Goal: Task Accomplishment & Management: Use online tool/utility

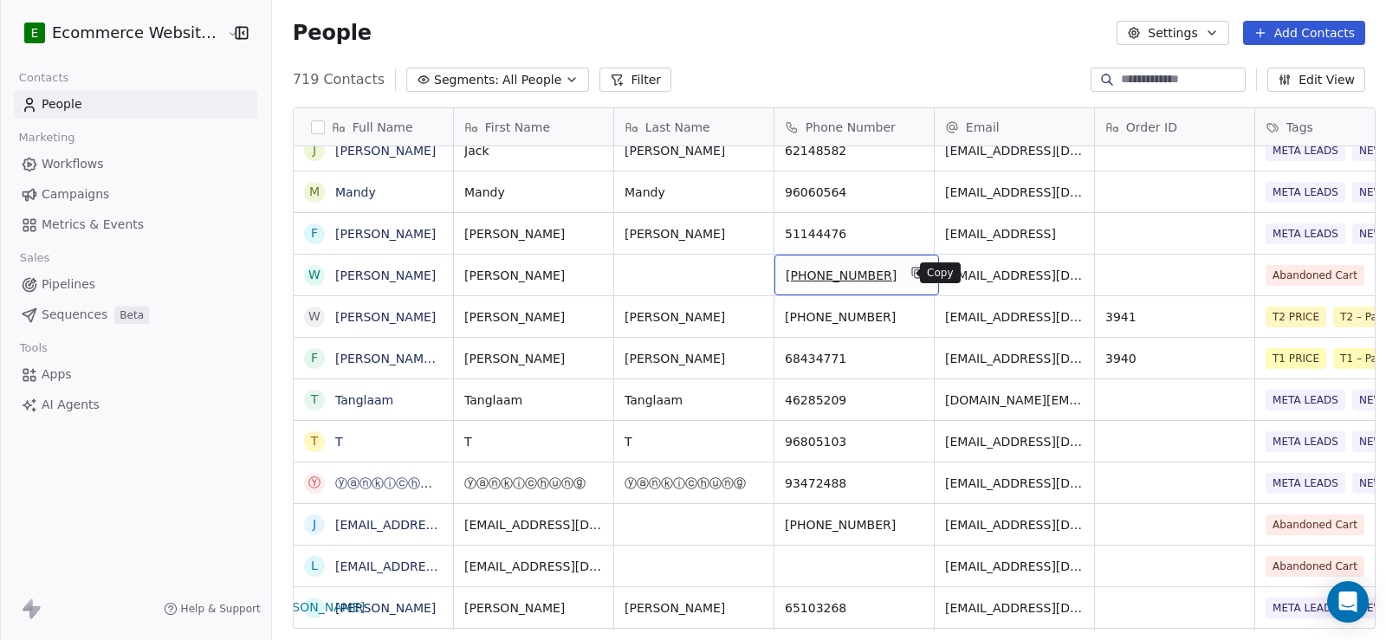
click at [911, 277] on icon "grid" at bounding box center [918, 273] width 14 height 14
click at [360, 277] on link "[PERSON_NAME]" at bounding box center [385, 276] width 101 height 14
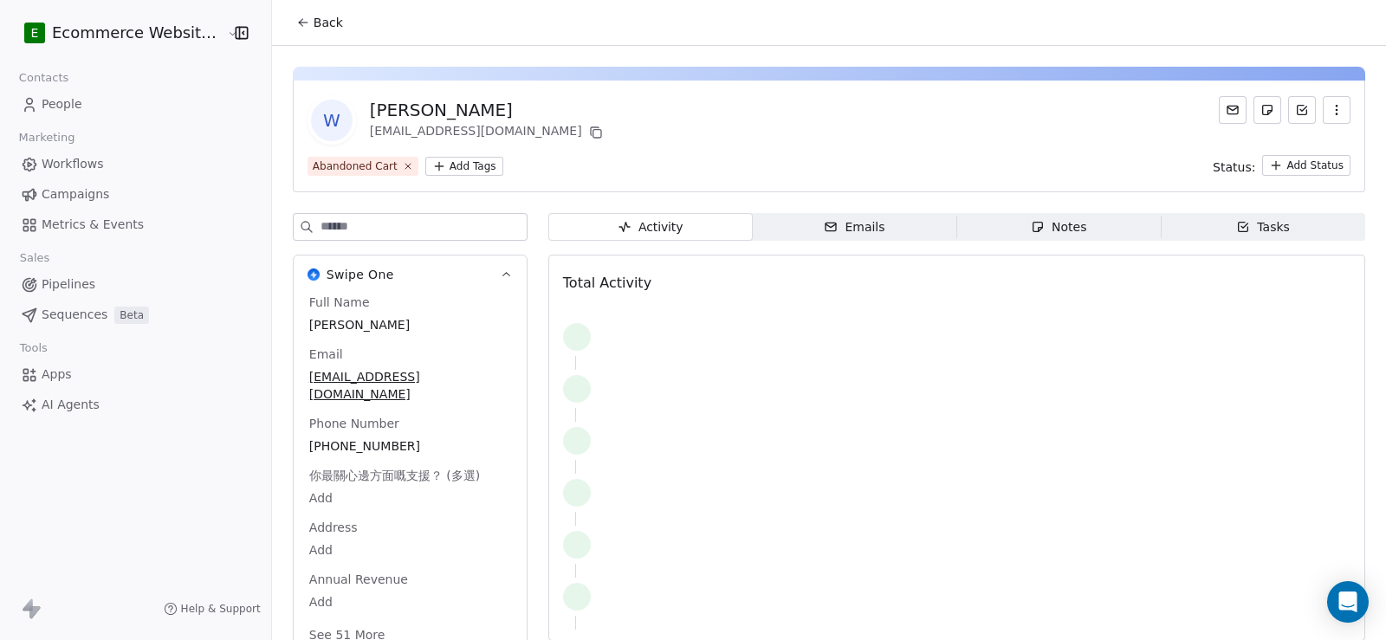
click at [314, 21] on span "Back" at bounding box center [328, 22] width 29 height 17
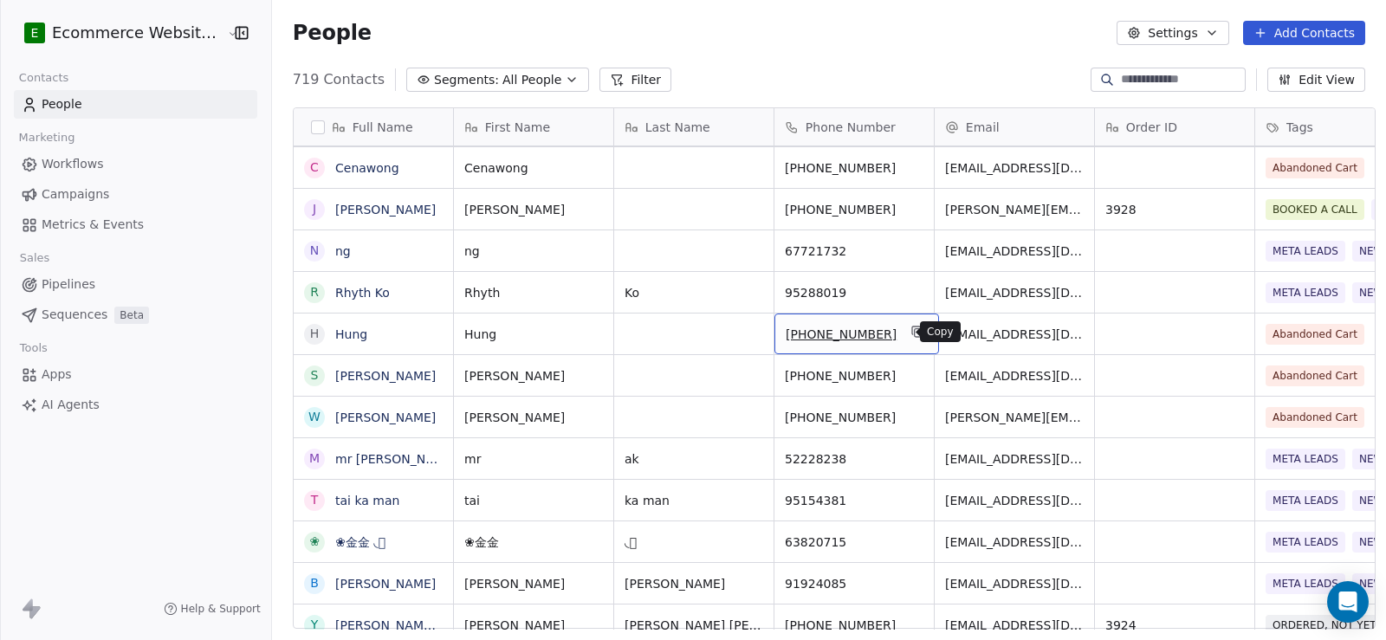
click at [911, 335] on icon "grid" at bounding box center [918, 332] width 14 height 14
click at [352, 336] on link "Hung" at bounding box center [351, 335] width 32 height 14
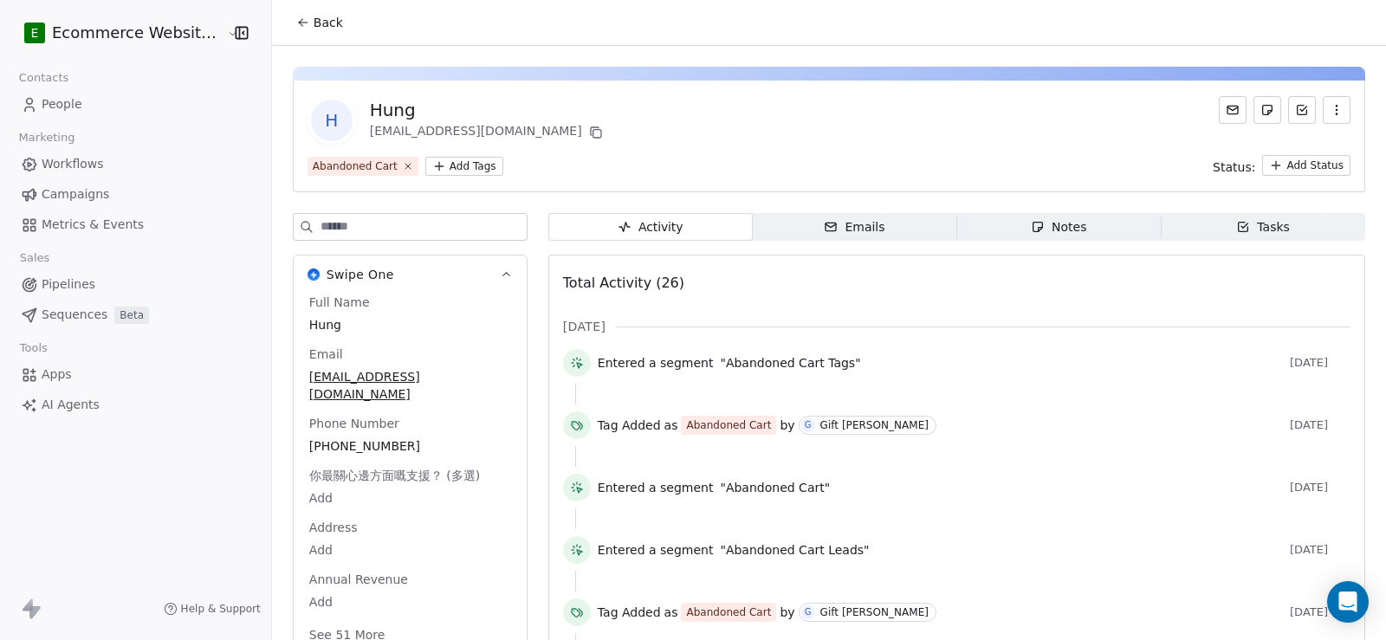
click at [385, 115] on div "Hung" at bounding box center [488, 110] width 237 height 24
copy div "Hung"
click at [1224, 230] on span "Tasks Tasks" at bounding box center [1263, 227] width 204 height 28
click at [1209, 221] on span "Tasks Tasks" at bounding box center [1263, 227] width 204 height 28
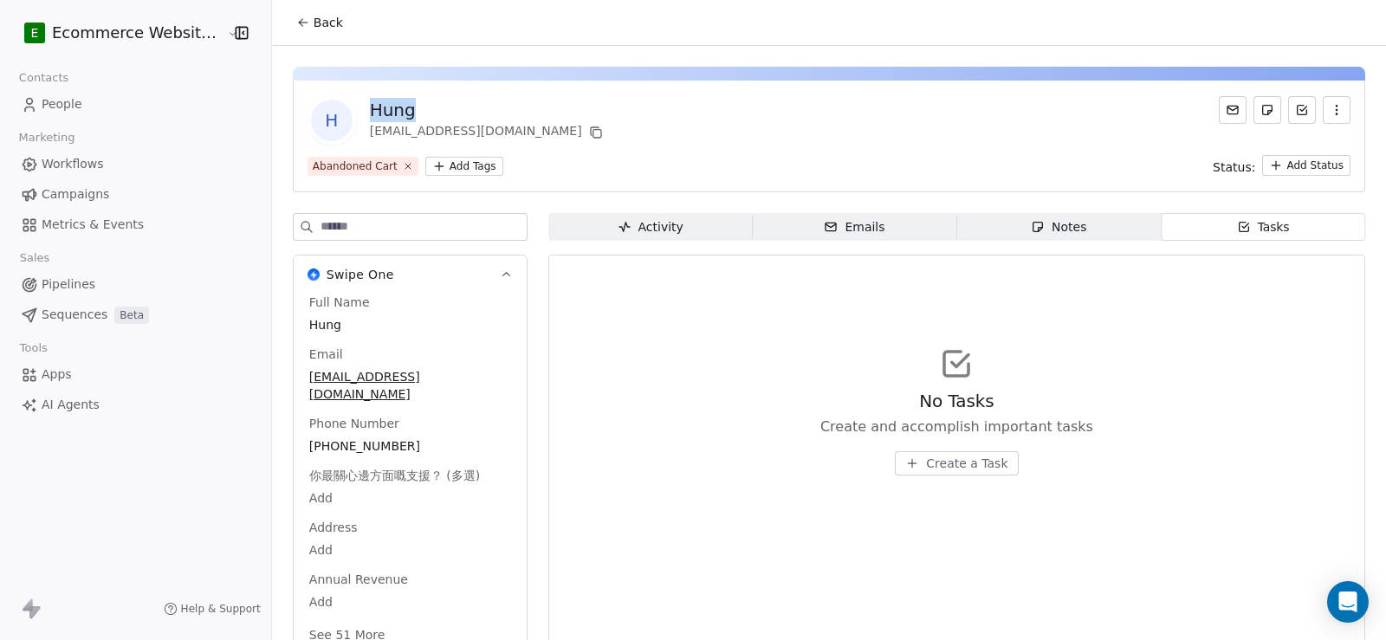
click at [901, 456] on button "Create a Task" at bounding box center [956, 463] width 123 height 24
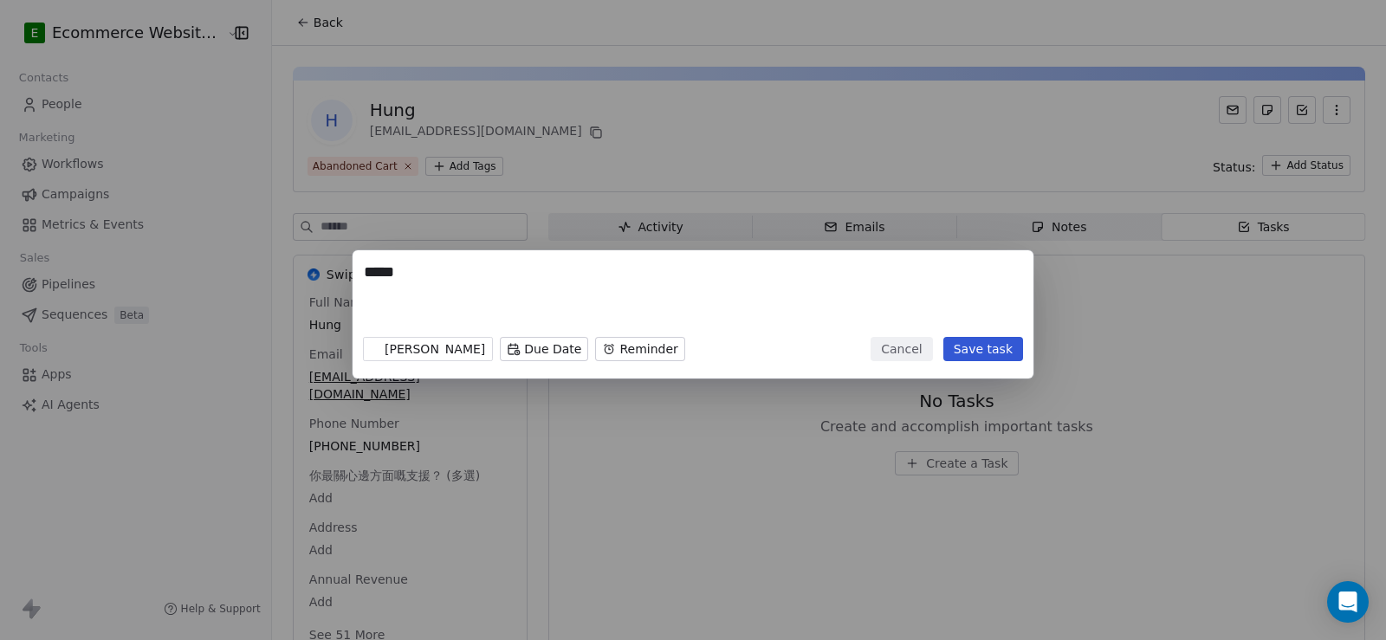
paste textarea "**********"
type textarea "**********"
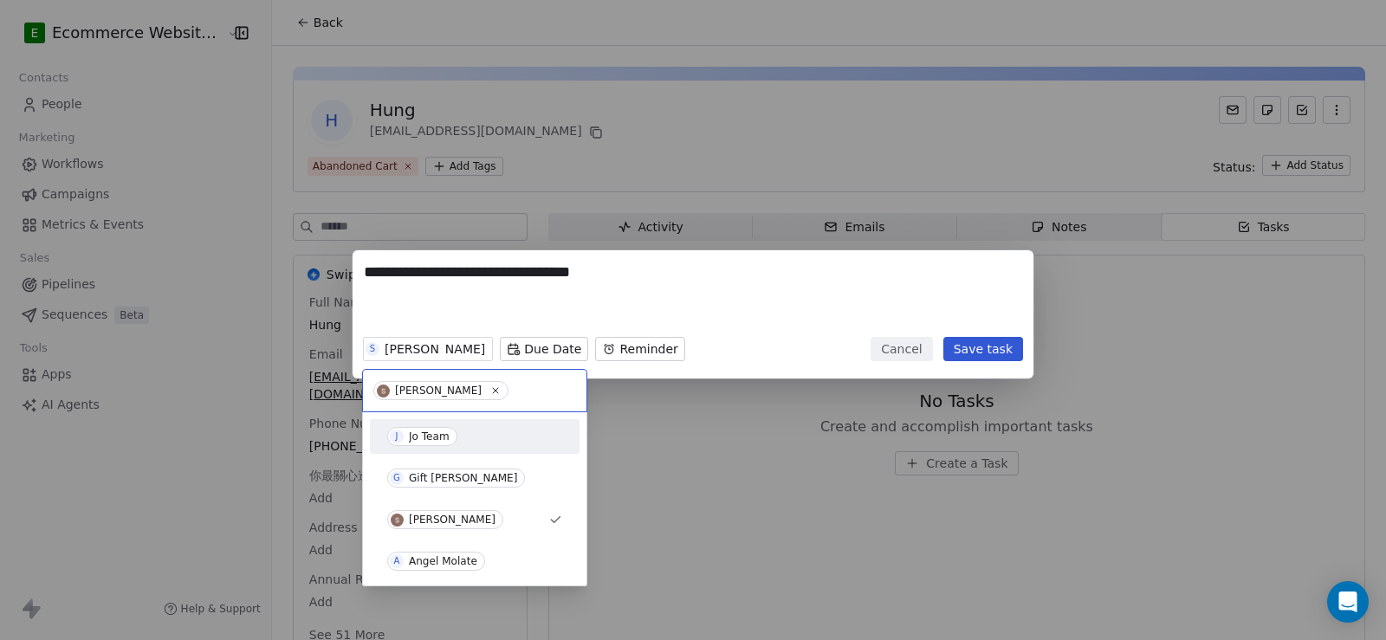
click at [424, 447] on div "J Jo Team" at bounding box center [475, 437] width 196 height 28
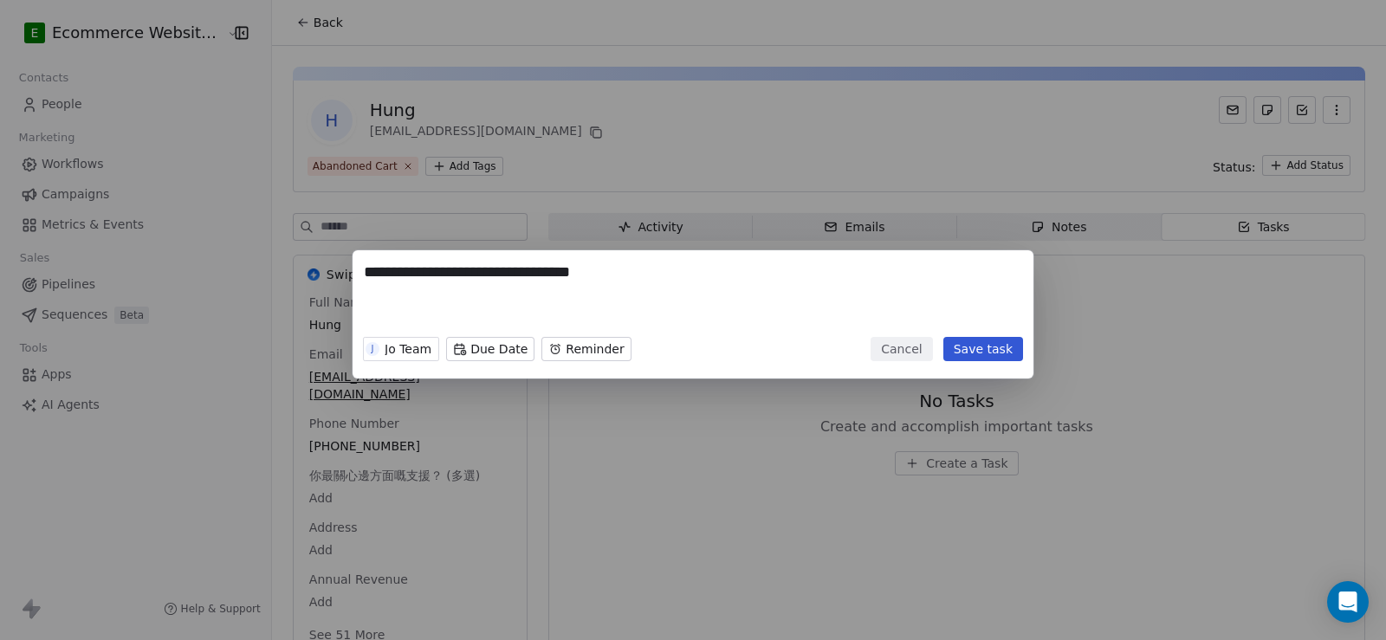
click at [999, 350] on button "Save task" at bounding box center [984, 349] width 80 height 24
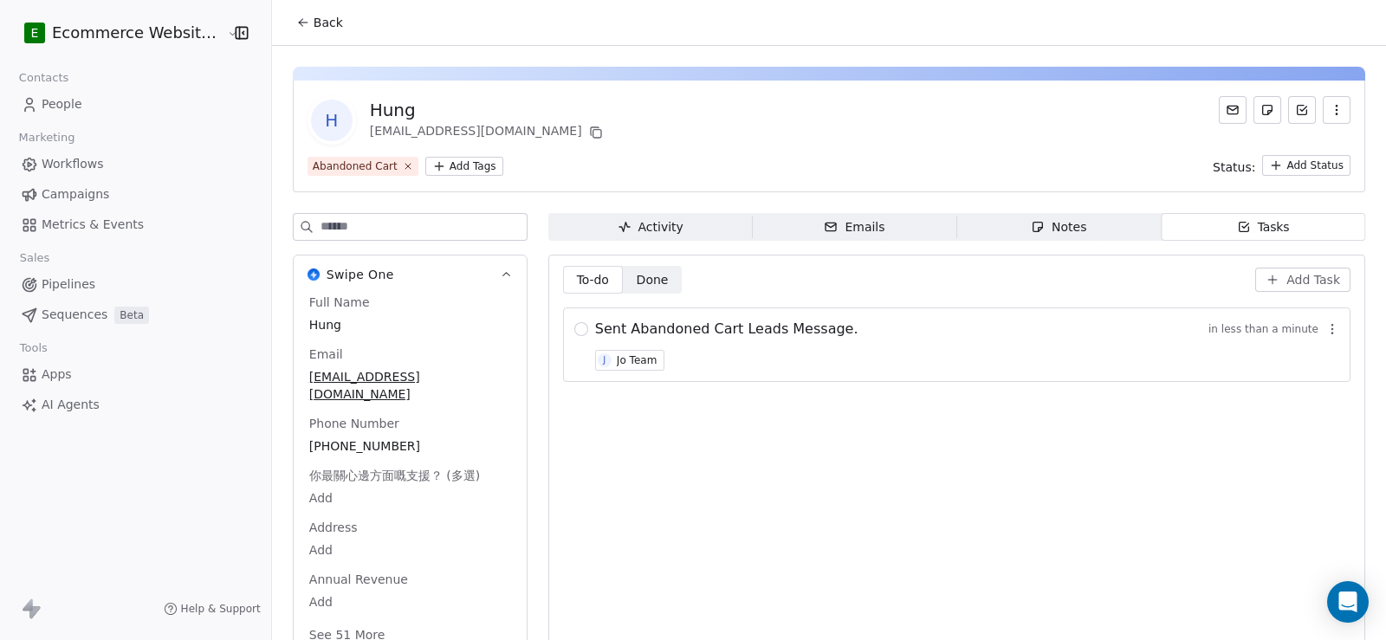
click at [575, 326] on button "button" at bounding box center [582, 329] width 14 height 14
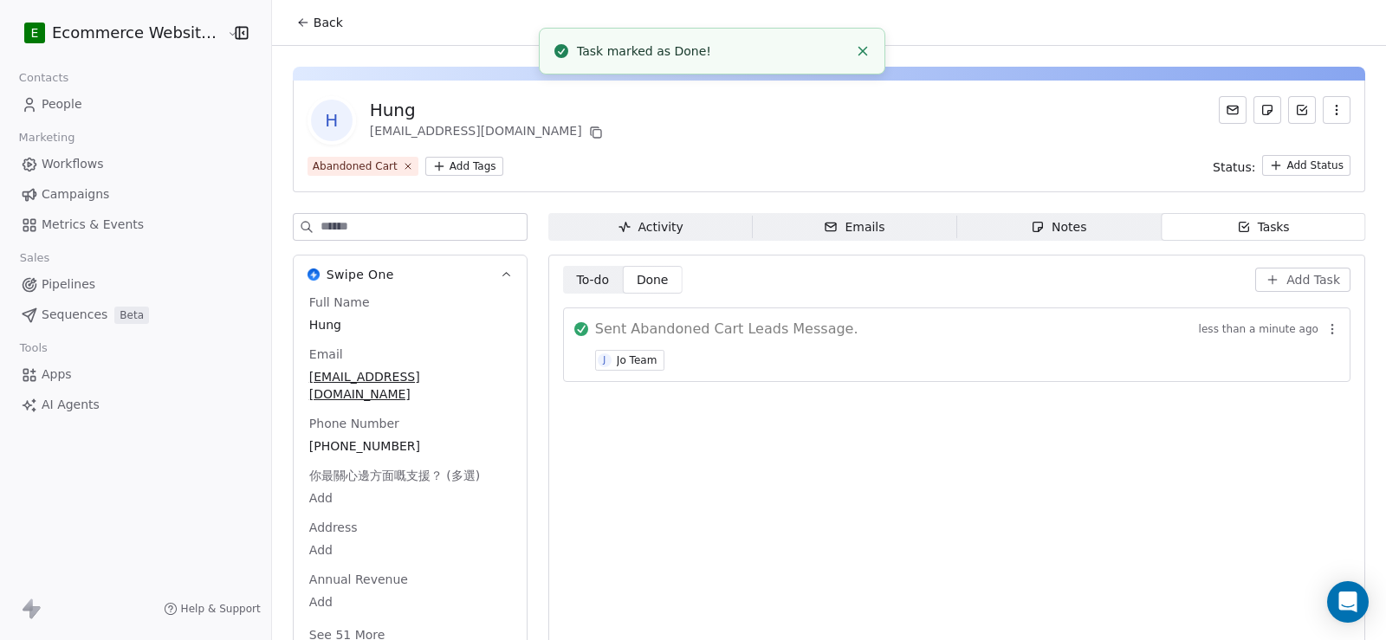
click at [314, 19] on span "Back" at bounding box center [328, 22] width 29 height 17
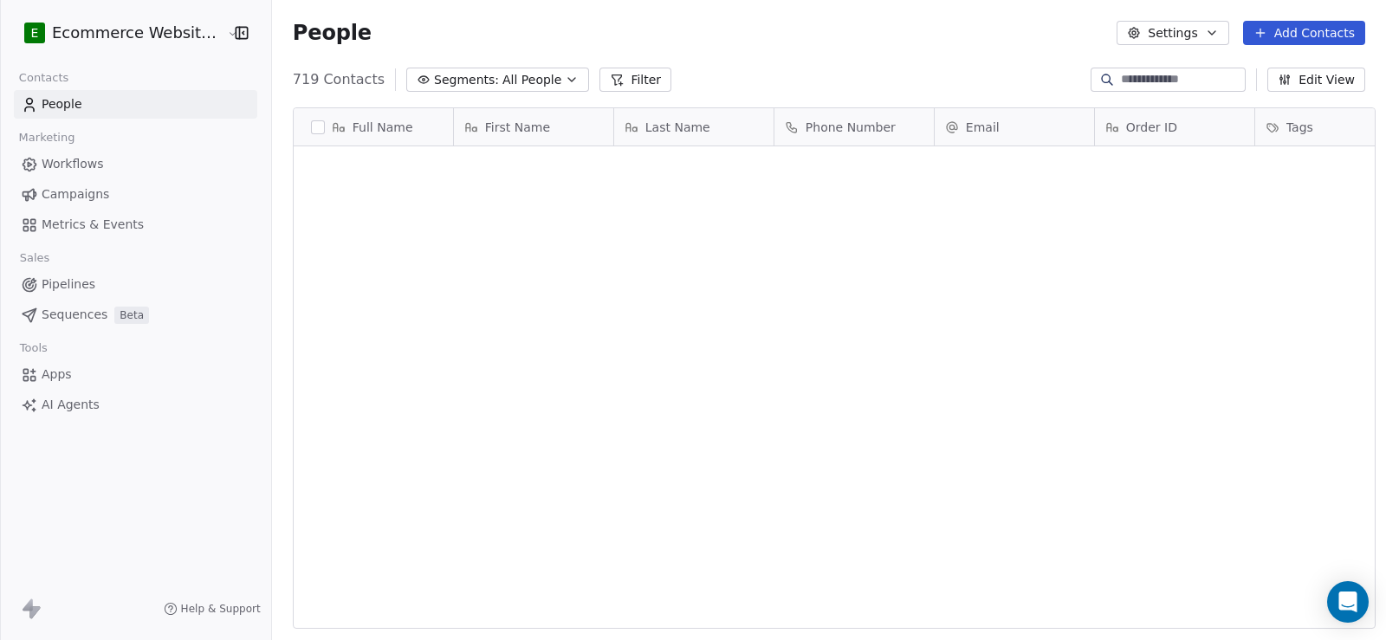
scroll to position [551, 1113]
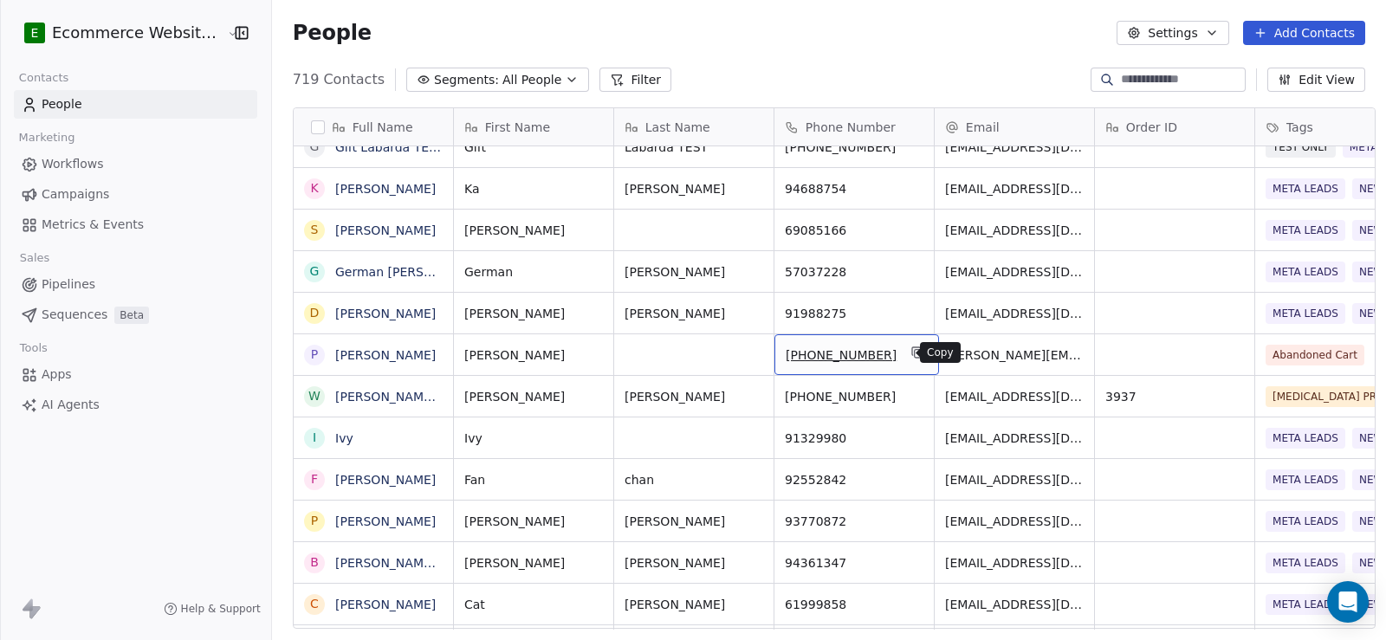
click at [911, 359] on icon "grid" at bounding box center [918, 353] width 14 height 14
click at [346, 354] on link "[PERSON_NAME]" at bounding box center [385, 355] width 101 height 14
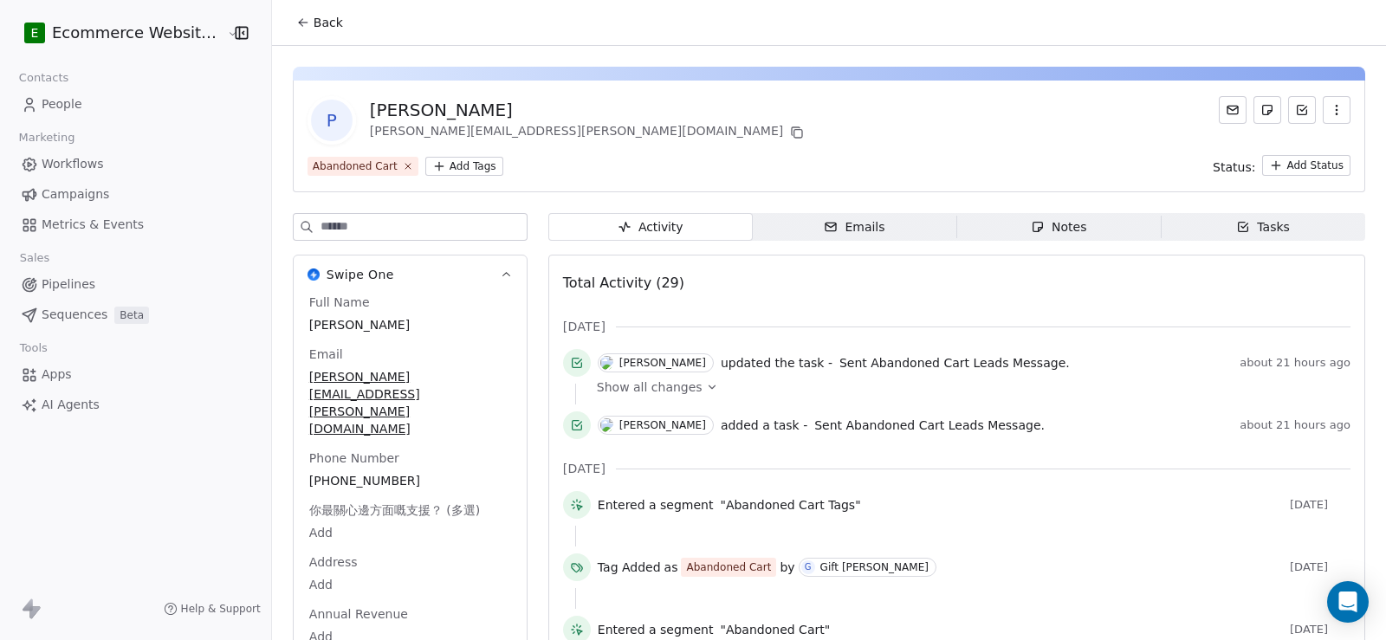
click at [1250, 234] on div "Tasks" at bounding box center [1264, 227] width 54 height 18
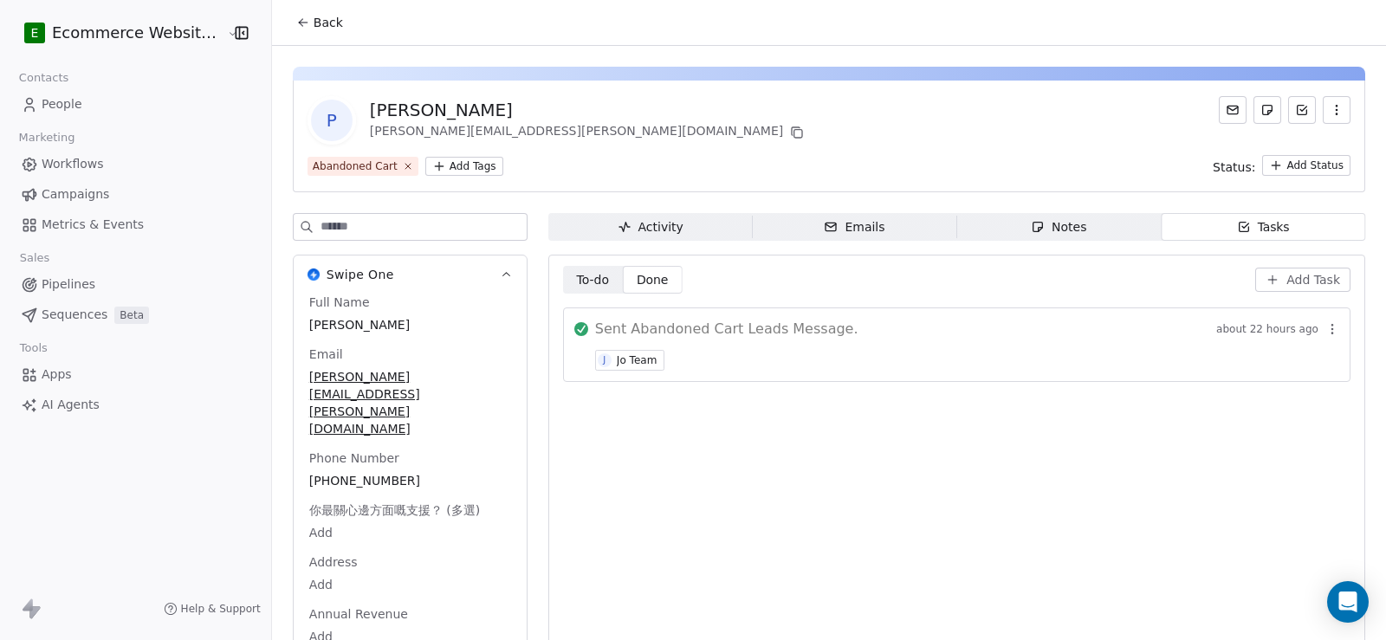
click at [290, 15] on button "Back" at bounding box center [320, 22] width 68 height 31
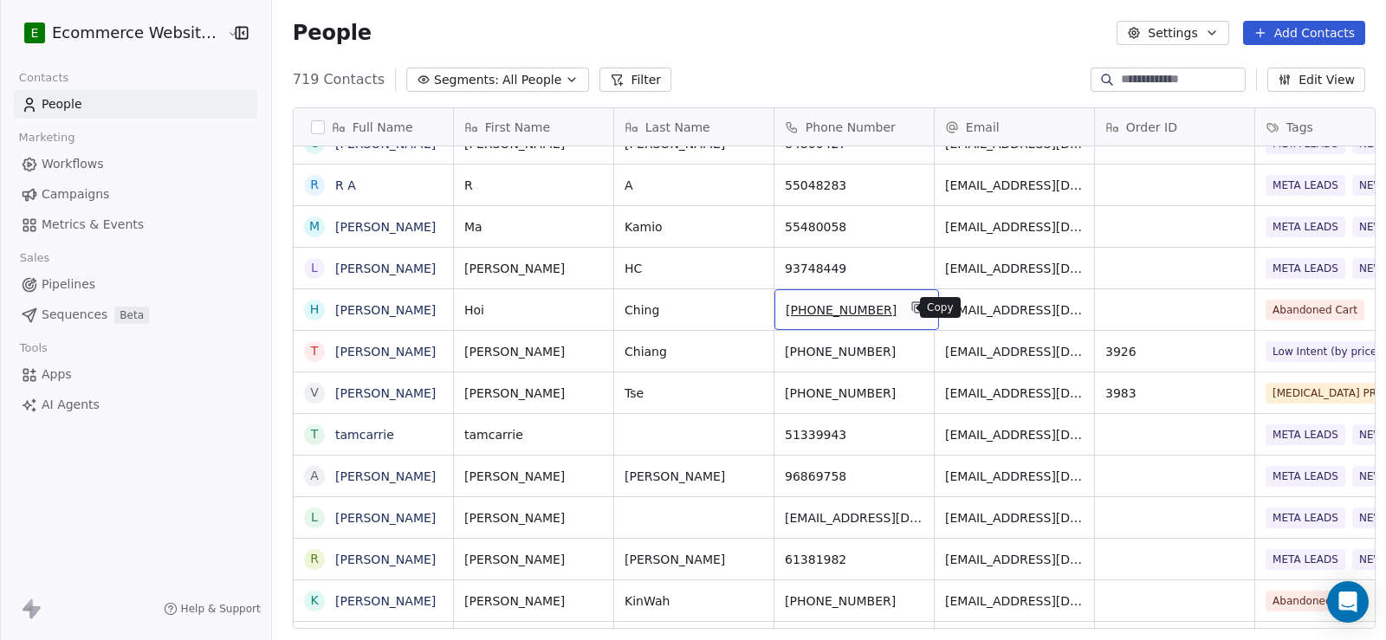
click at [915, 313] on icon "grid" at bounding box center [919, 309] width 8 height 8
click at [364, 315] on link "[PERSON_NAME]" at bounding box center [385, 310] width 101 height 14
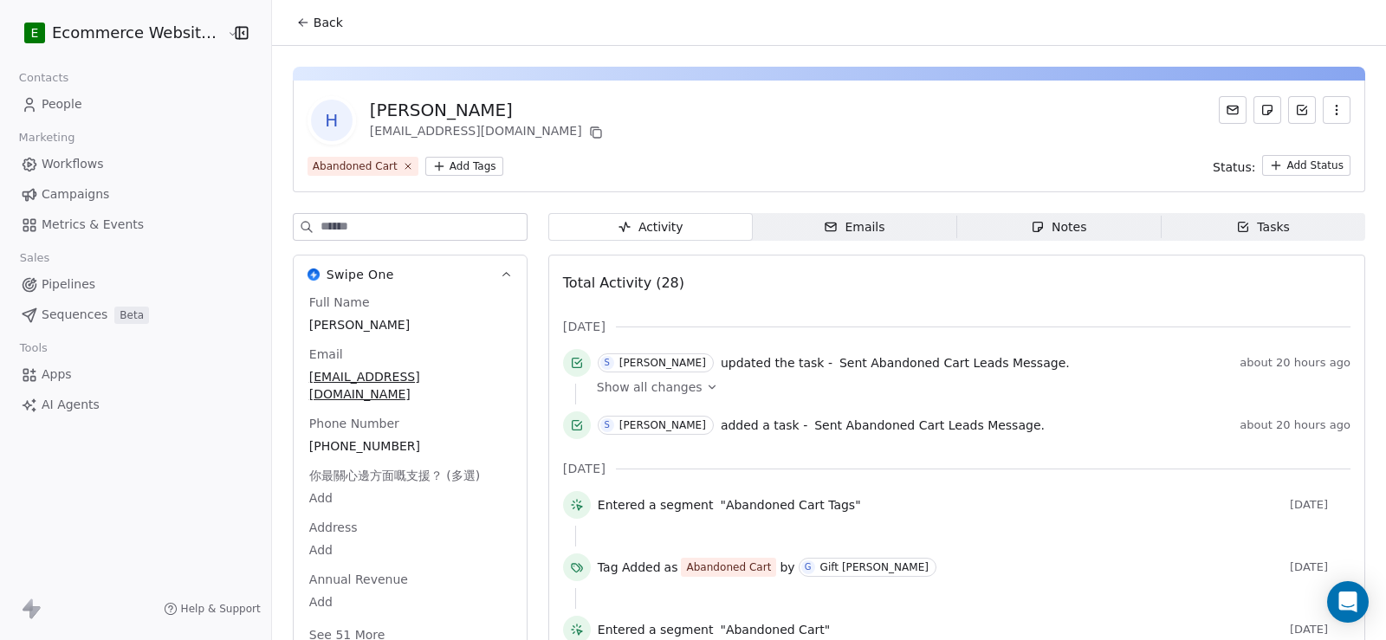
click at [303, 7] on button "Back" at bounding box center [320, 22] width 68 height 31
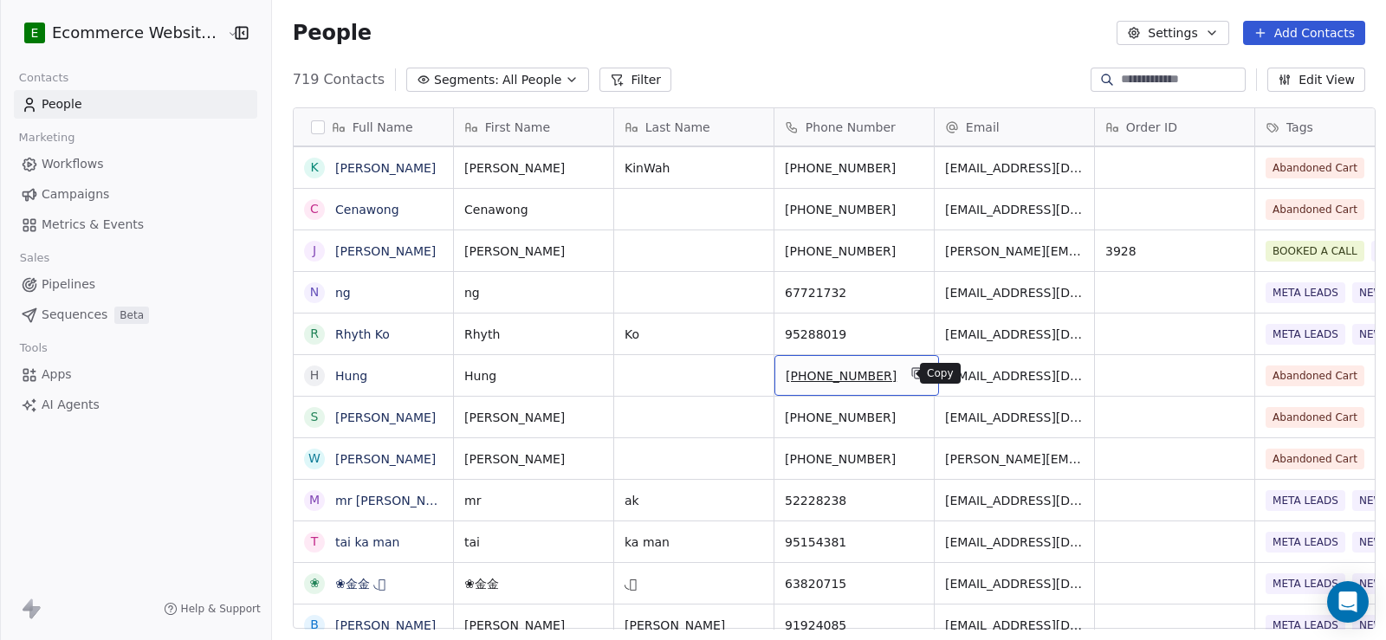
click at [911, 380] on icon "grid" at bounding box center [918, 374] width 14 height 14
click at [348, 374] on link "Hung" at bounding box center [351, 376] width 32 height 14
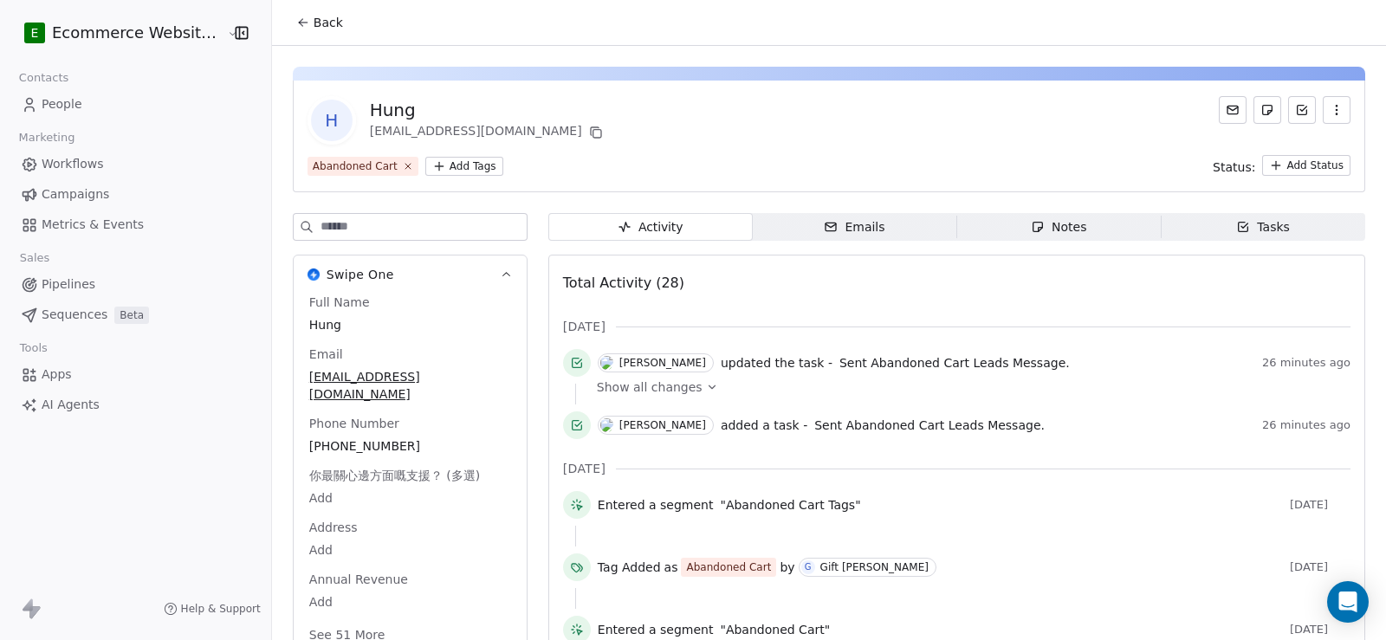
click at [296, 23] on icon at bounding box center [303, 23] width 14 height 14
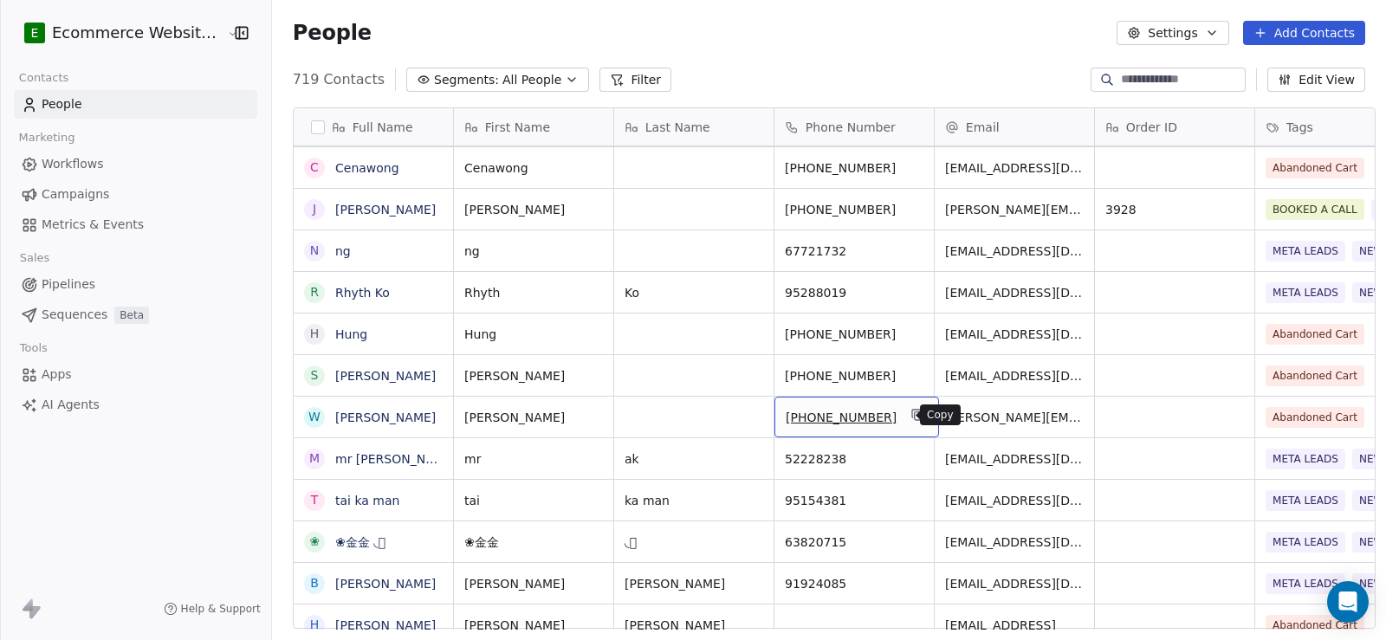
click at [911, 413] on icon "grid" at bounding box center [918, 415] width 14 height 14
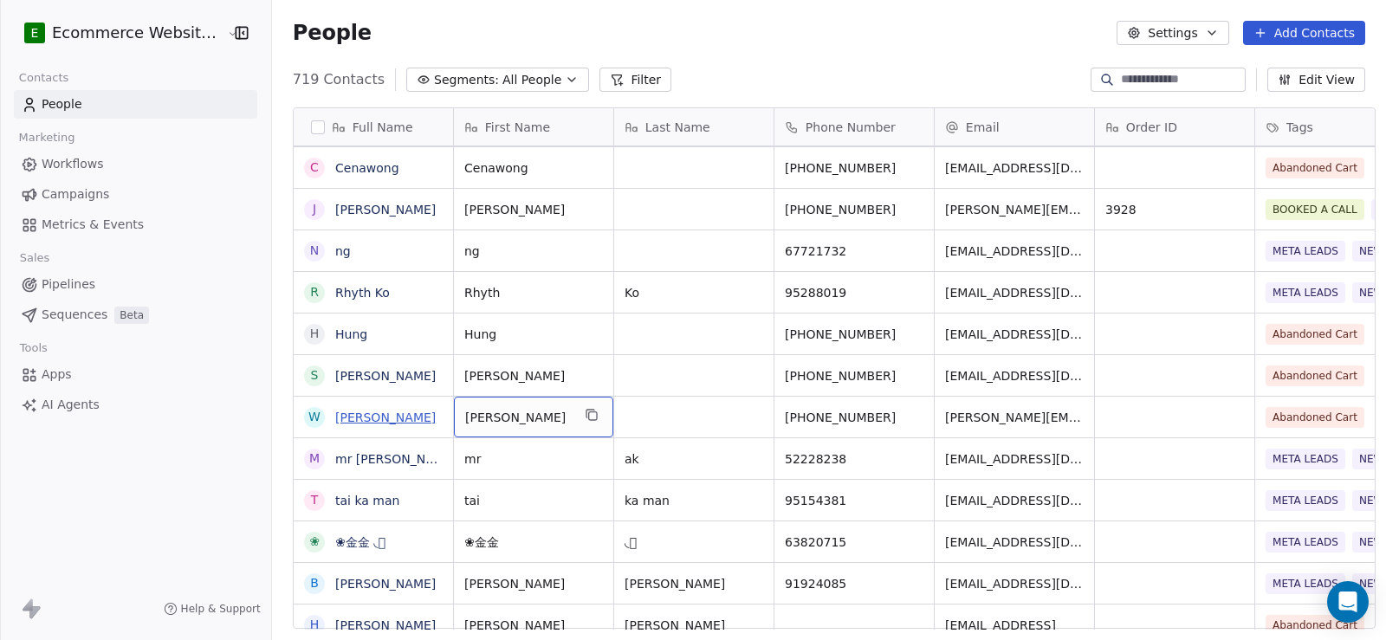
click at [354, 420] on link "[PERSON_NAME]" at bounding box center [385, 418] width 101 height 14
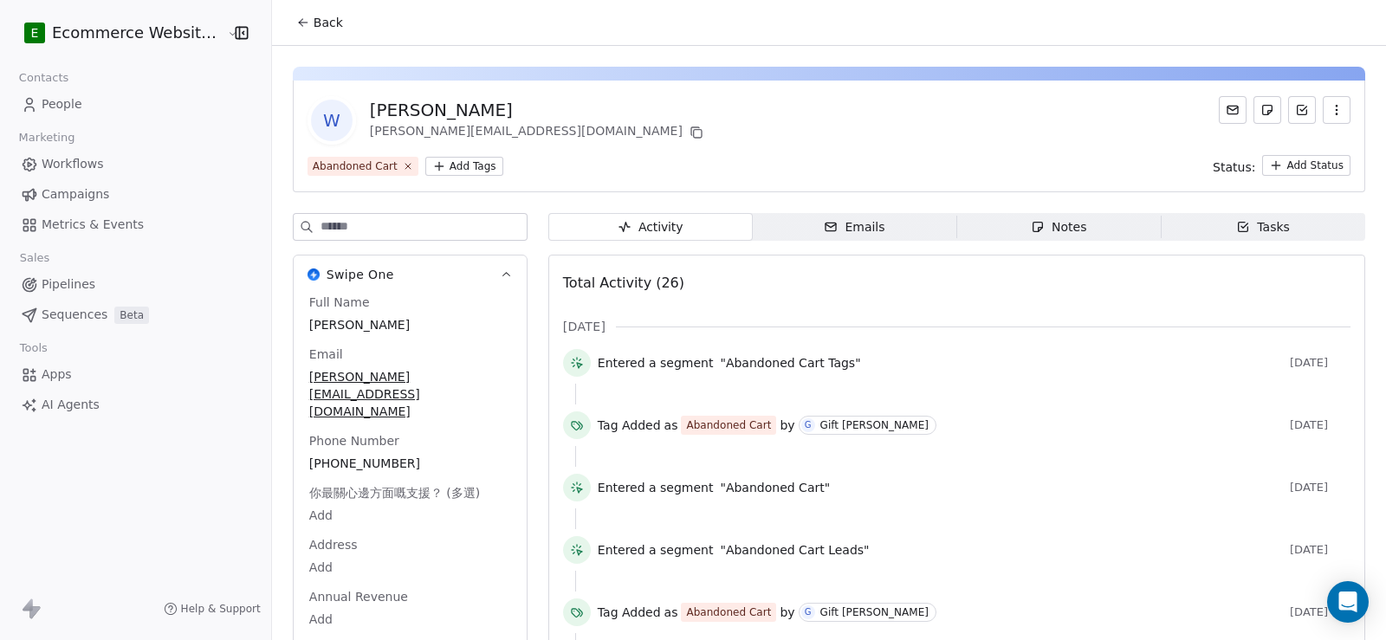
click at [1249, 231] on div "Tasks" at bounding box center [1264, 227] width 54 height 18
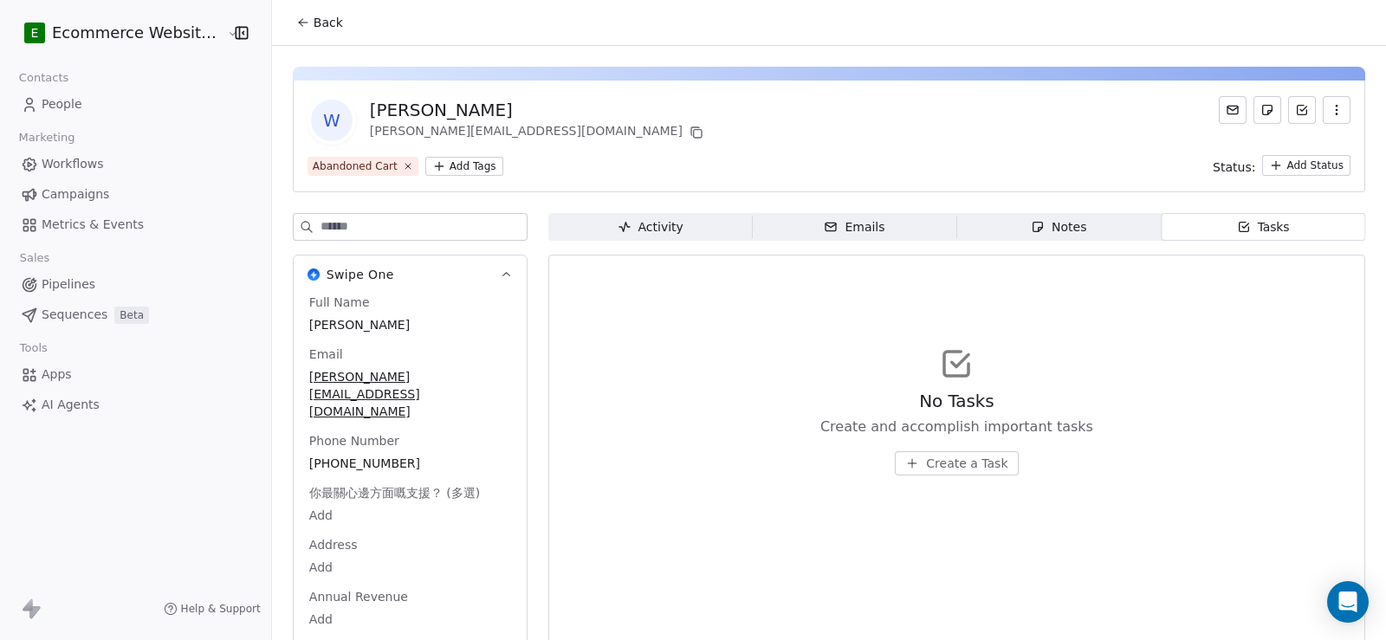
click at [660, 222] on div "Activity" at bounding box center [651, 227] width 66 height 18
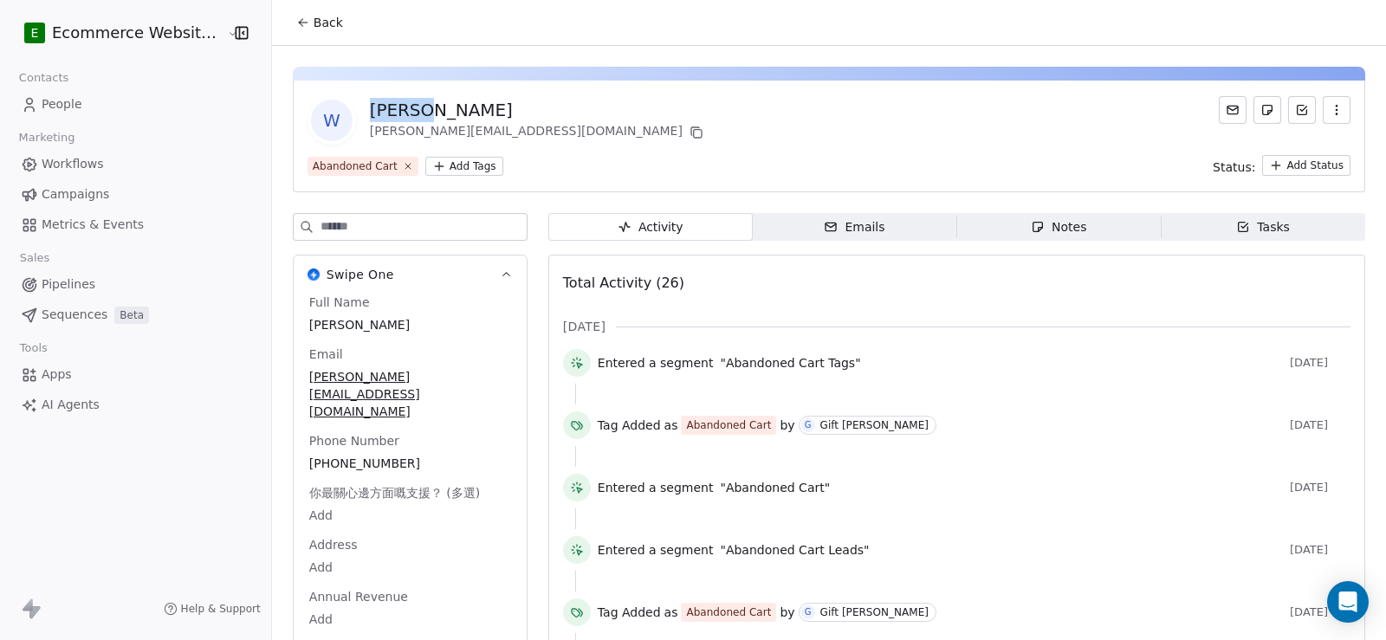
drag, startPoint x: 437, startPoint y: 107, endPoint x: 363, endPoint y: 103, distance: 73.7
click at [370, 103] on div "[PERSON_NAME]" at bounding box center [538, 110] width 337 height 24
copy div "[PERSON_NAME]"
click at [1248, 225] on div "Tasks" at bounding box center [1264, 227] width 54 height 18
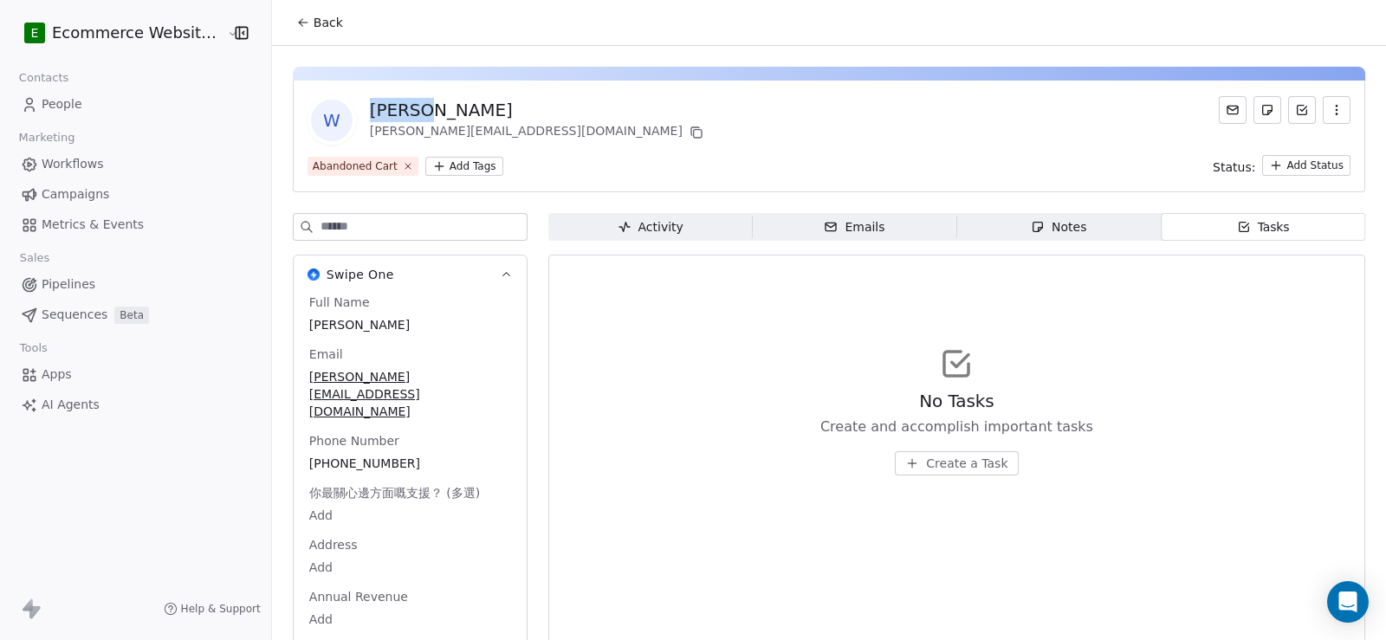
click at [1289, 235] on span "Tasks Tasks" at bounding box center [1263, 227] width 204 height 28
click at [942, 465] on span "Create a Task" at bounding box center [966, 463] width 81 height 17
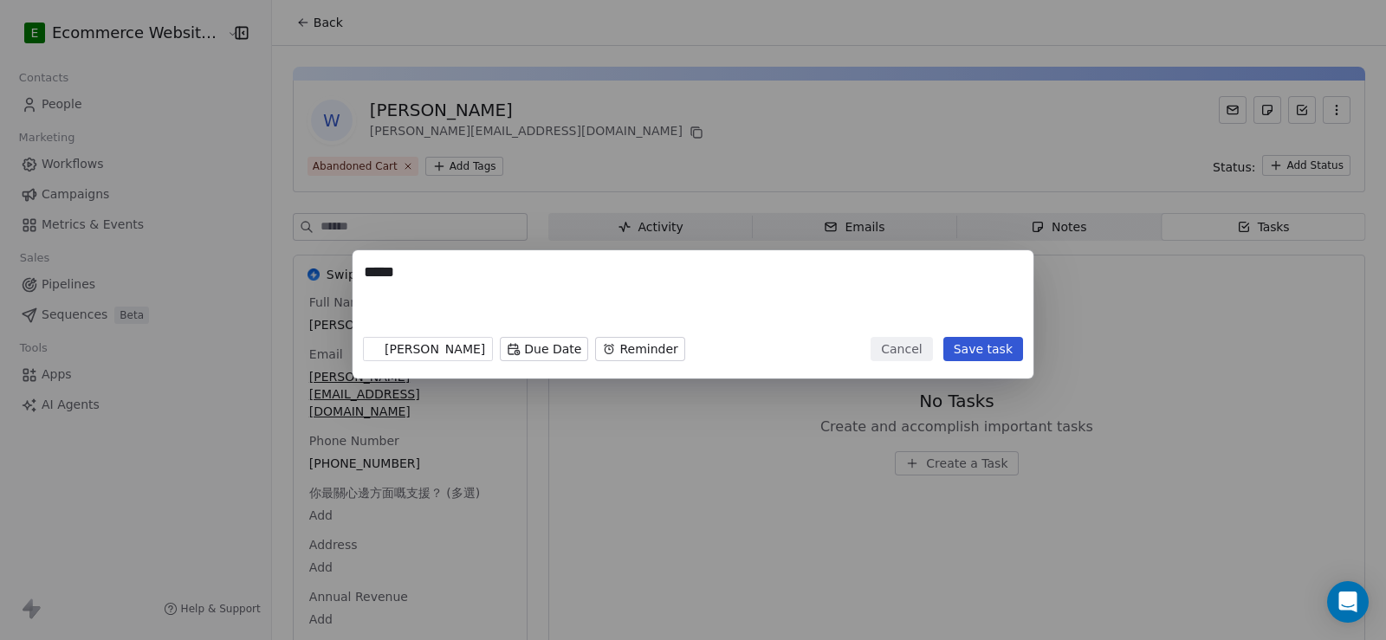
paste textarea "**********"
type textarea "**********"
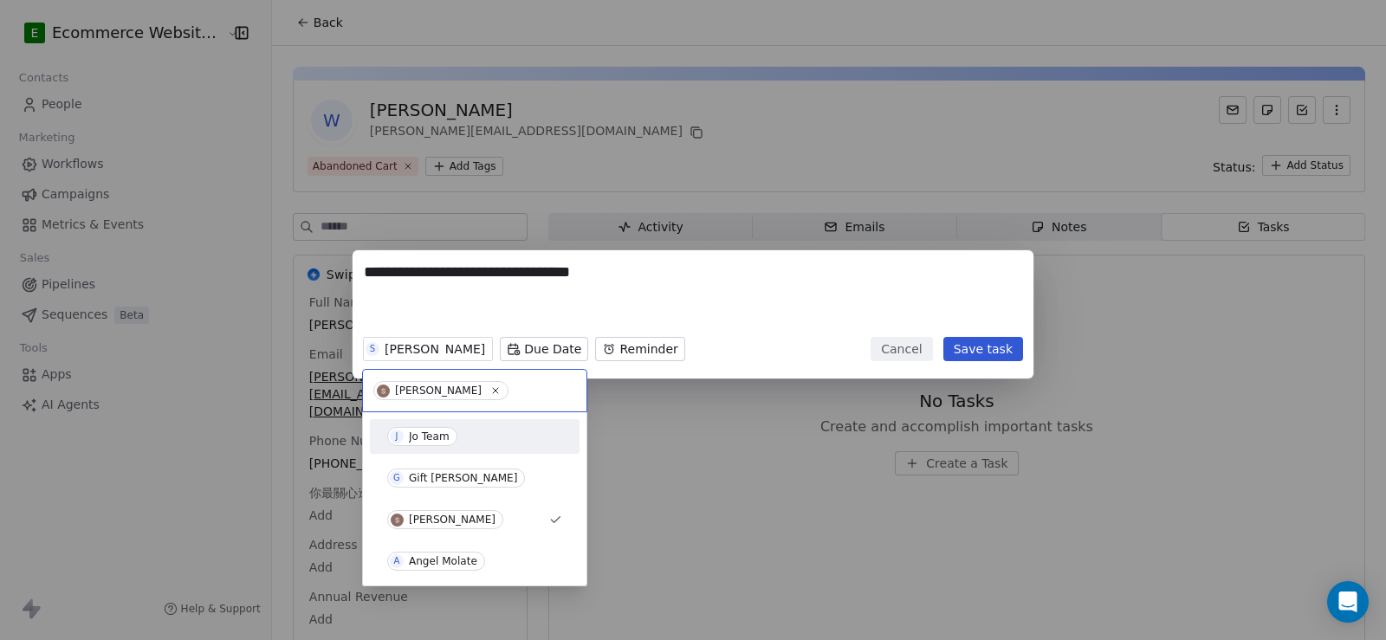
click at [425, 437] on div "Jo Team" at bounding box center [429, 437] width 41 height 12
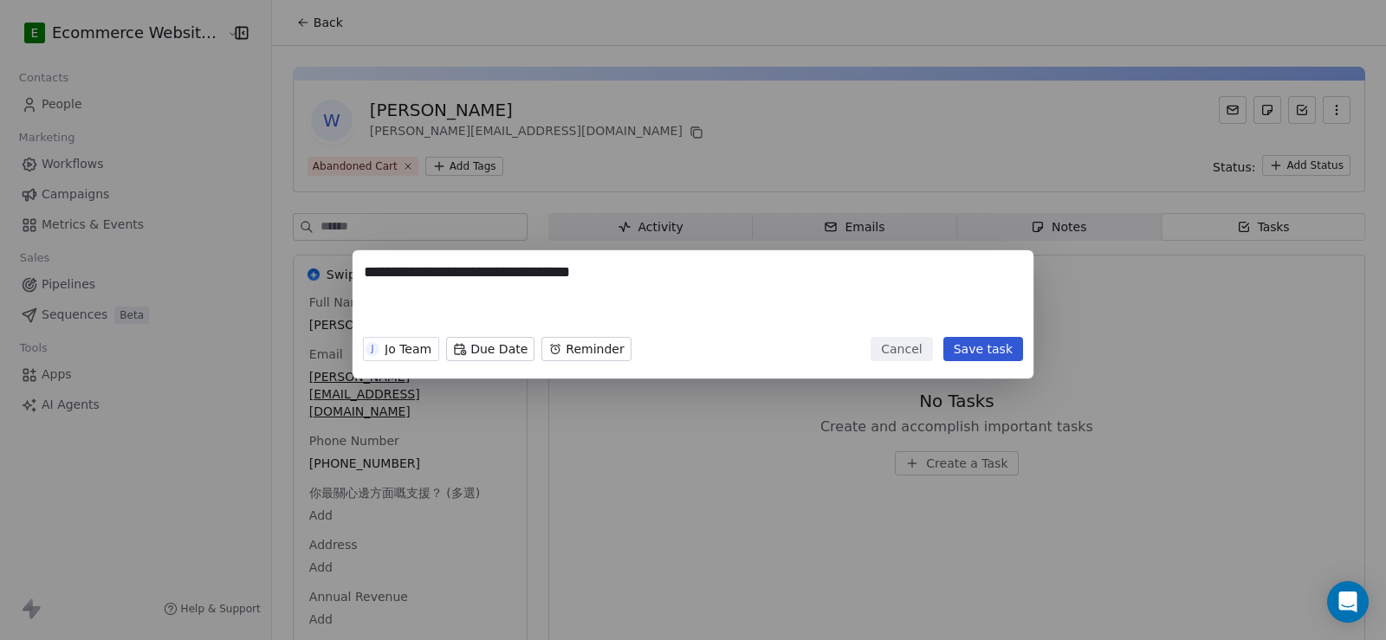
click at [1017, 347] on button "Save task" at bounding box center [984, 349] width 80 height 24
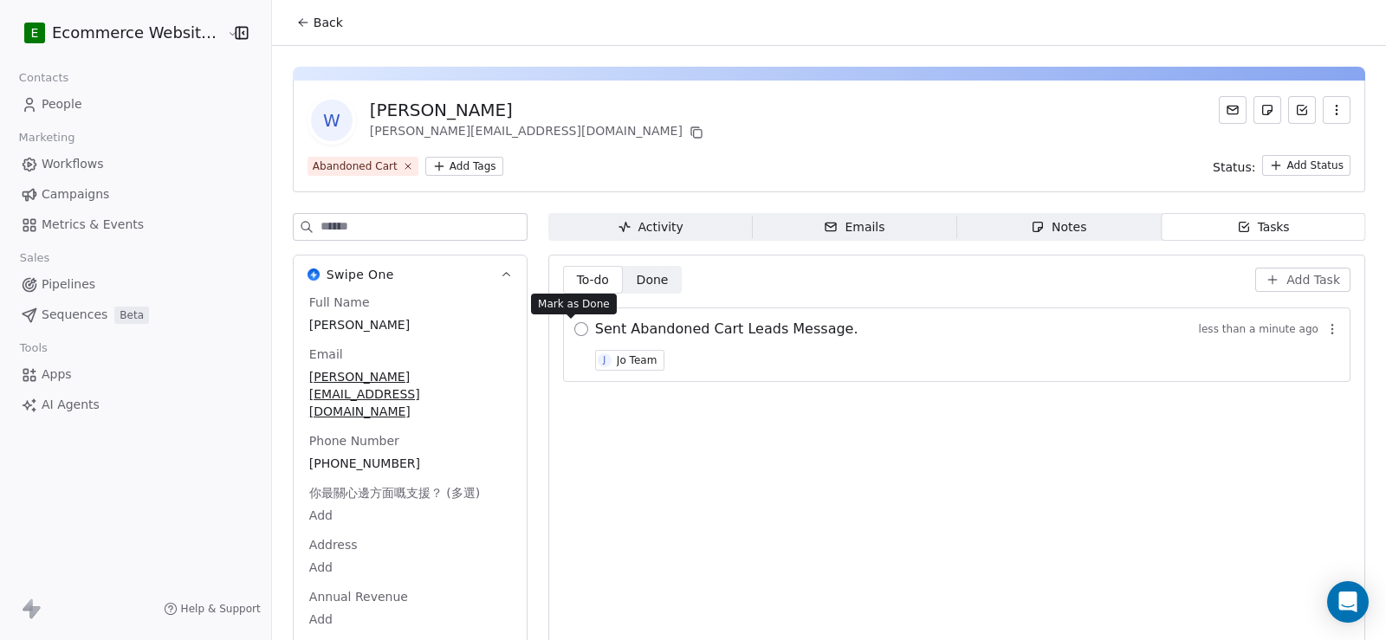
click at [575, 327] on button "button" at bounding box center [582, 329] width 14 height 14
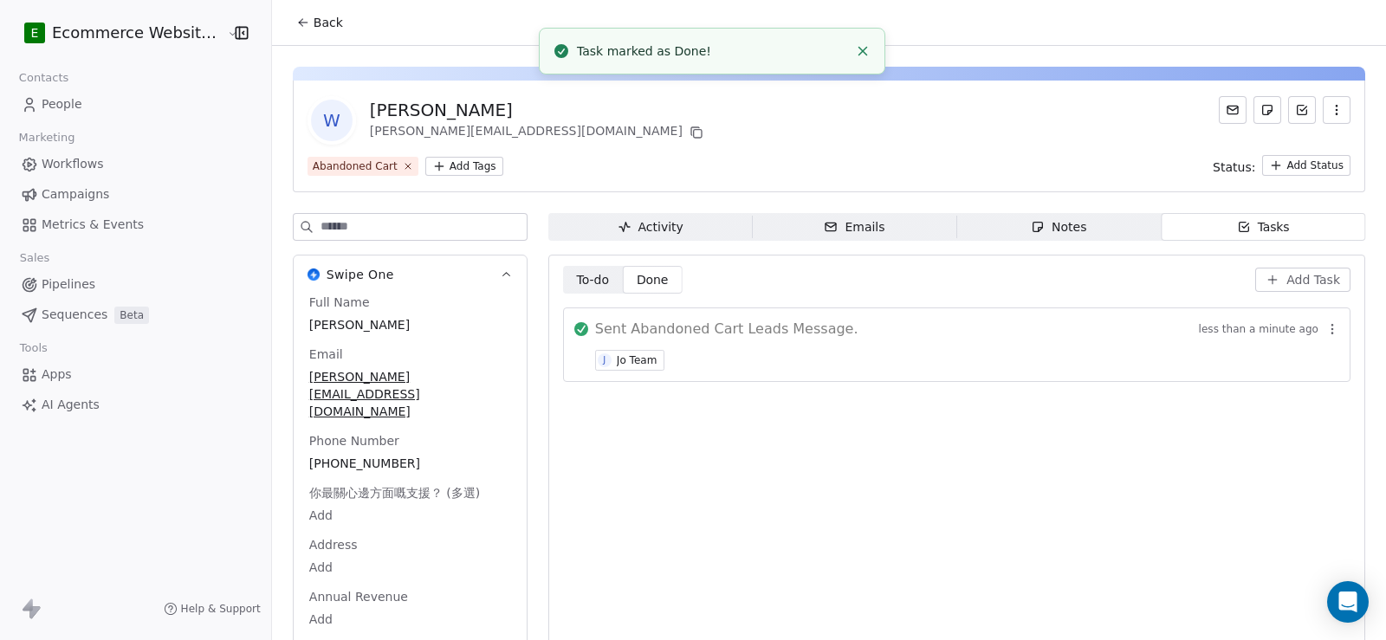
click at [322, 29] on span "Back" at bounding box center [328, 22] width 29 height 17
